Goal: Task Accomplishment & Management: Use online tool/utility

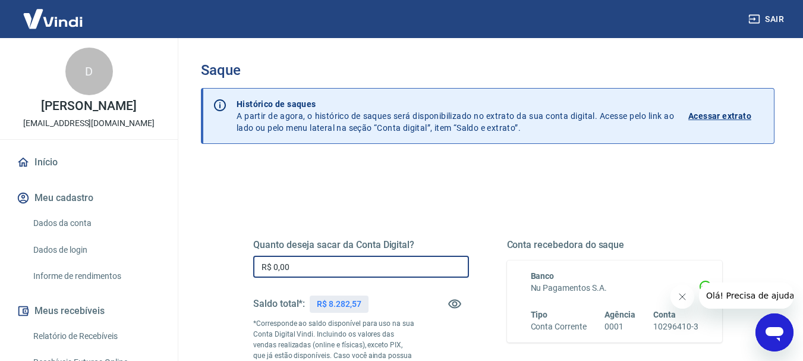
drag, startPoint x: 308, startPoint y: 263, endPoint x: 241, endPoint y: 260, distance: 67.2
click at [241, 260] on div "Quanto deseja sacar da Conta Digital? R$ 0,00 ​ Saldo total*: R$ 8.282,57 *Corr…" at bounding box center [488, 330] width 498 height 287
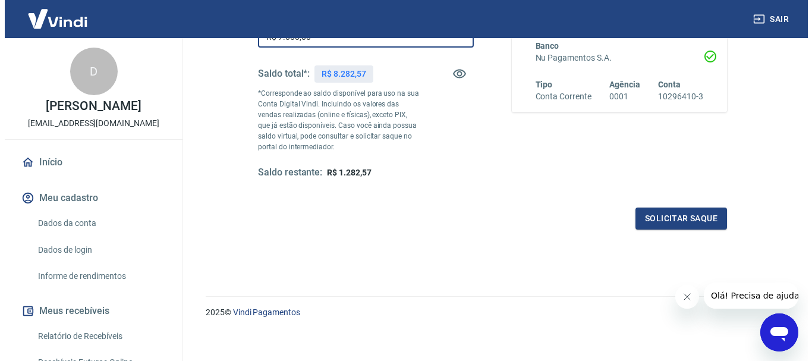
scroll to position [238, 0]
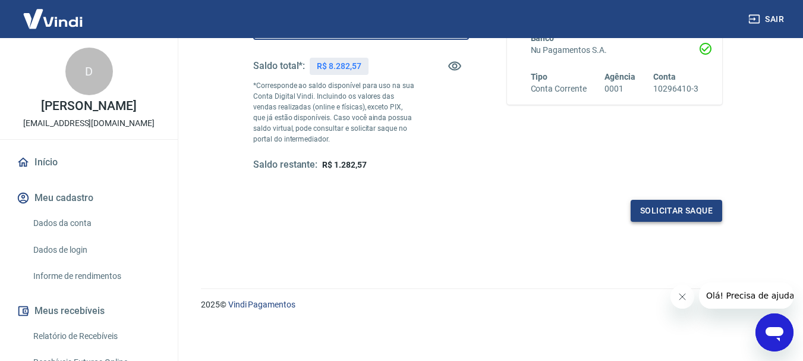
type input "R$ 7.000,00"
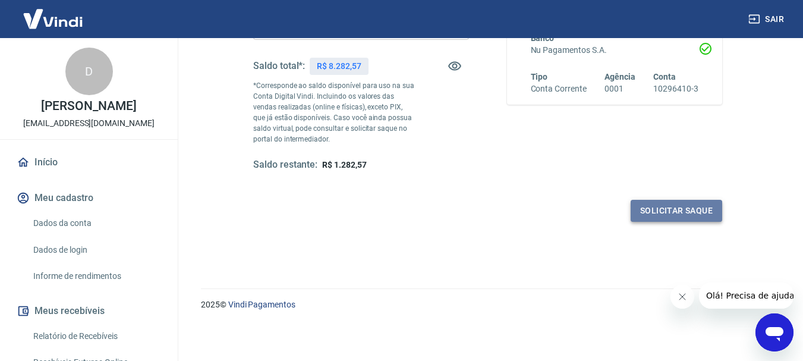
click at [703, 217] on button "Solicitar saque" at bounding box center [677, 211] width 92 height 22
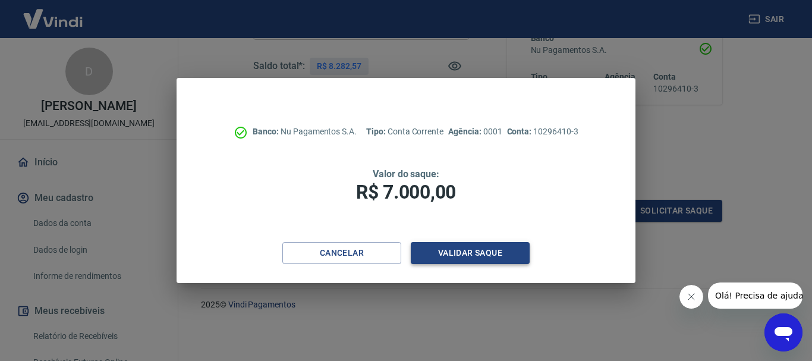
click at [500, 258] on button "Validar saque" at bounding box center [470, 253] width 119 height 22
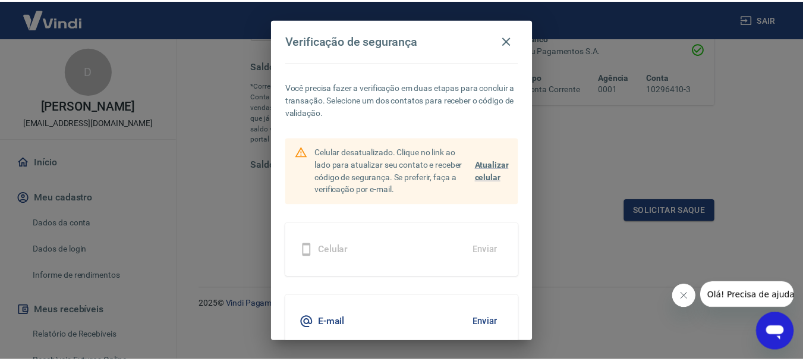
scroll to position [52, 0]
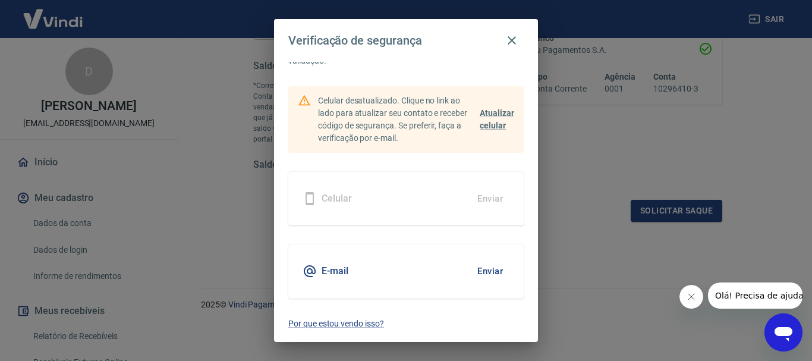
click at [489, 266] on button "Enviar" at bounding box center [490, 271] width 39 height 25
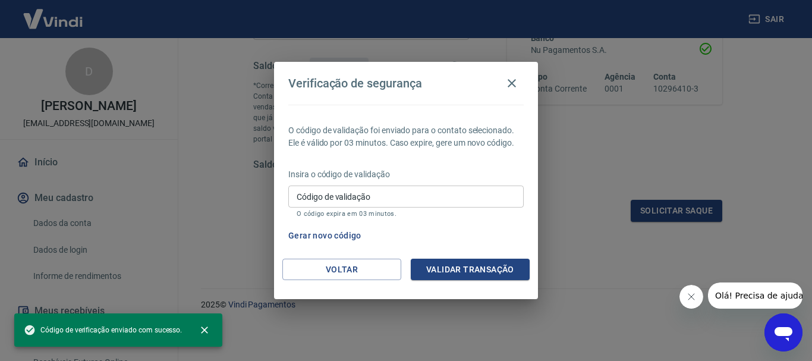
click at [492, 273] on button "Validar transação" at bounding box center [470, 270] width 119 height 22
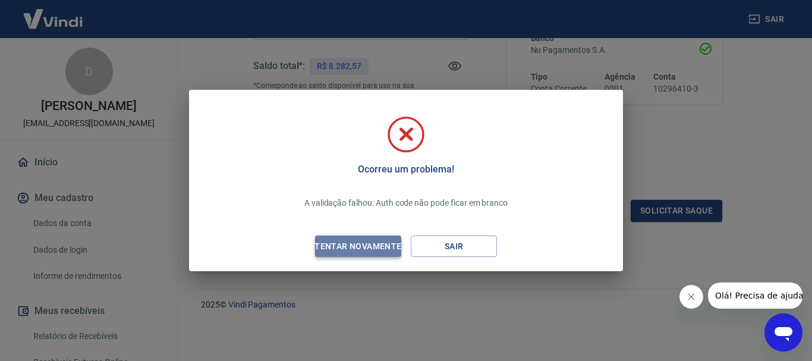
click at [361, 252] on div "Tentar novamente" at bounding box center [357, 246] width 115 height 15
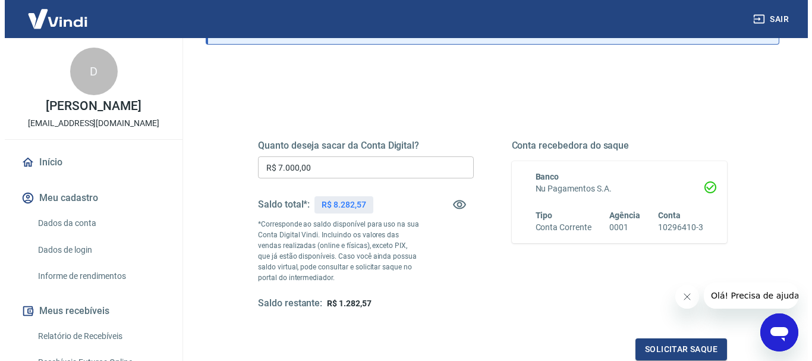
scroll to position [178, 0]
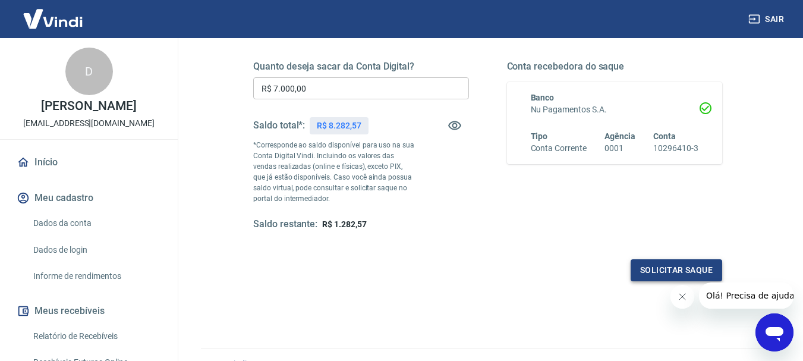
click at [682, 270] on button "Solicitar saque" at bounding box center [677, 270] width 92 height 22
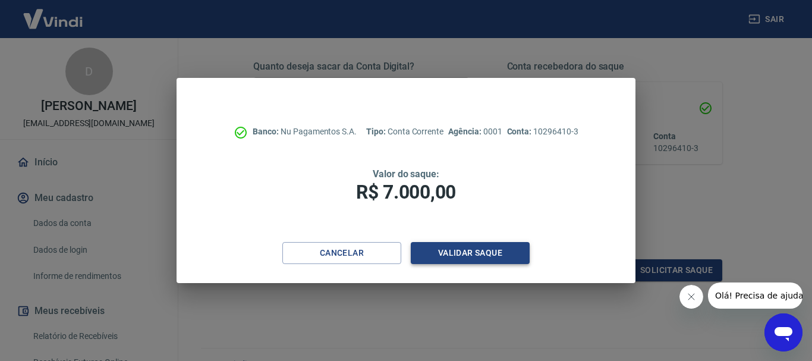
click at [487, 253] on button "Validar saque" at bounding box center [470, 253] width 119 height 22
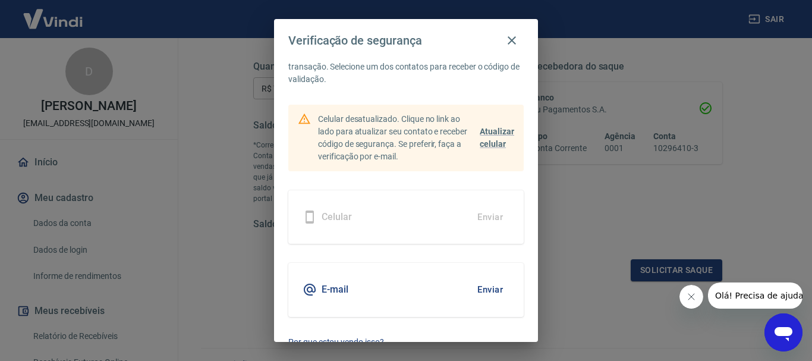
scroll to position [52, 0]
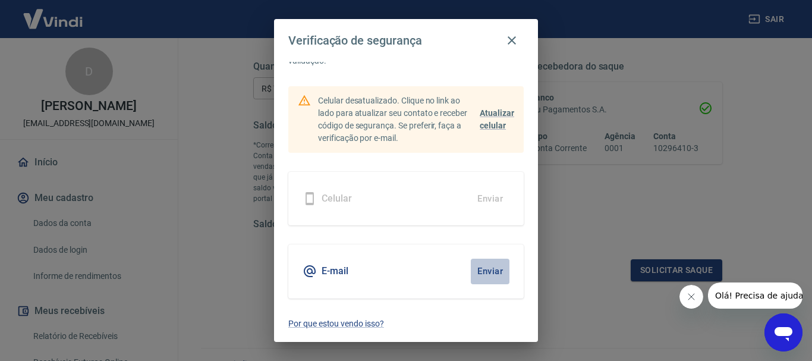
click at [496, 273] on button "Enviar" at bounding box center [490, 271] width 39 height 25
click at [487, 271] on button "Enviar" at bounding box center [490, 271] width 39 height 25
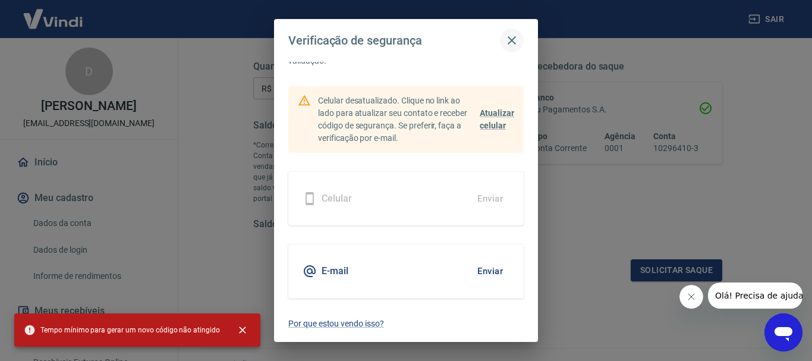
click at [509, 42] on icon "button" at bounding box center [512, 40] width 14 height 14
